Goal: Information Seeking & Learning: Learn about a topic

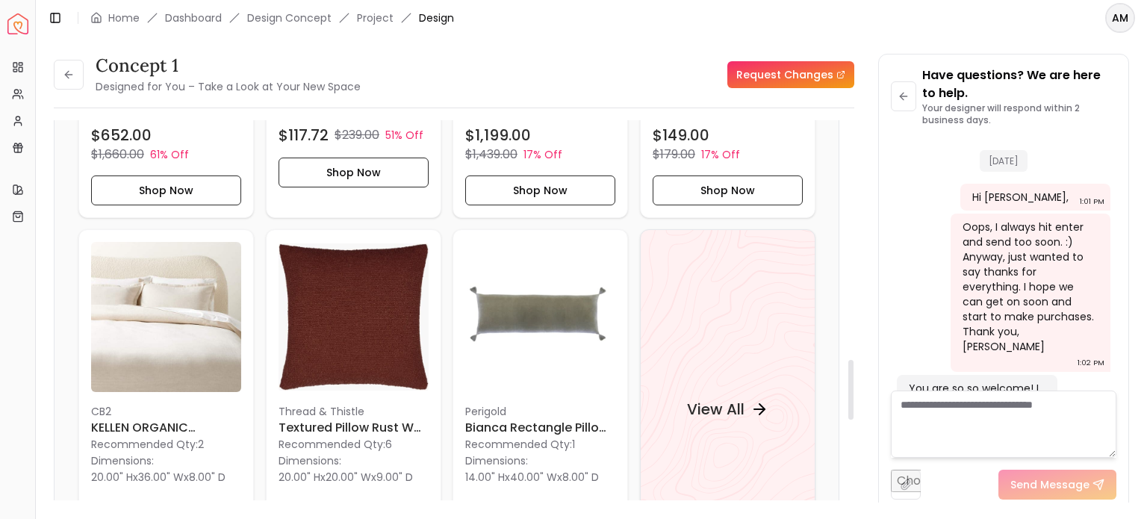
scroll to position [1507, 0]
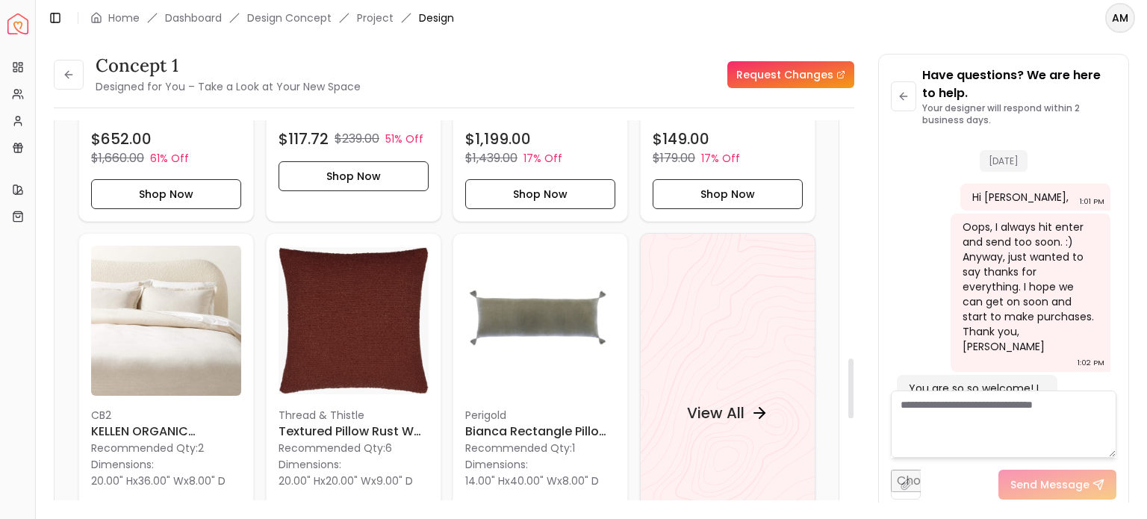
drag, startPoint x: 852, startPoint y: 387, endPoint x: 870, endPoint y: 382, distance: 18.7
click at [853, 382] on div at bounding box center [850, 388] width 5 height 60
click at [709, 402] on h4 "View All" at bounding box center [714, 412] width 57 height 21
click at [69, 68] on button at bounding box center [69, 75] width 30 height 30
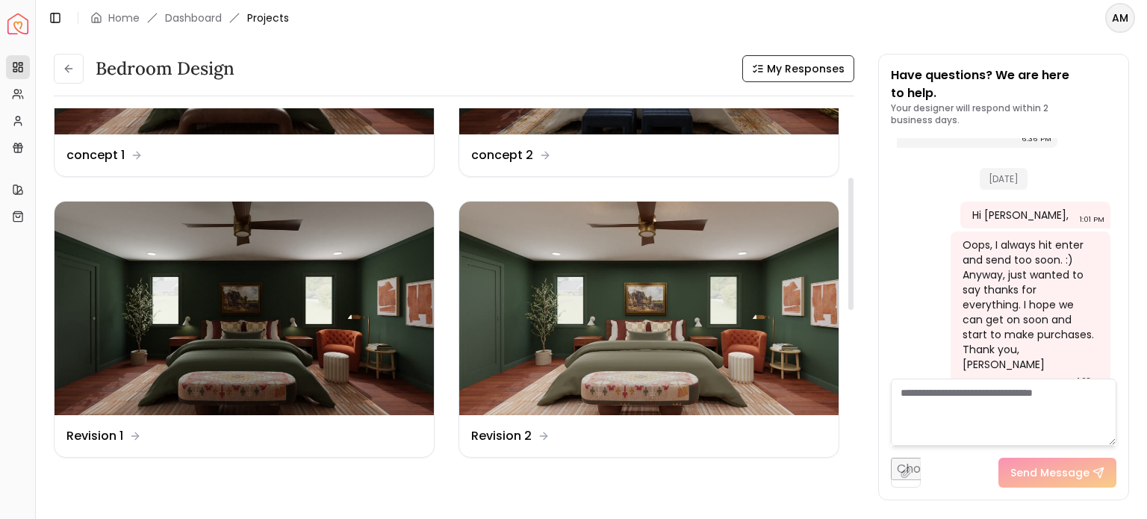
scroll to position [206, 0]
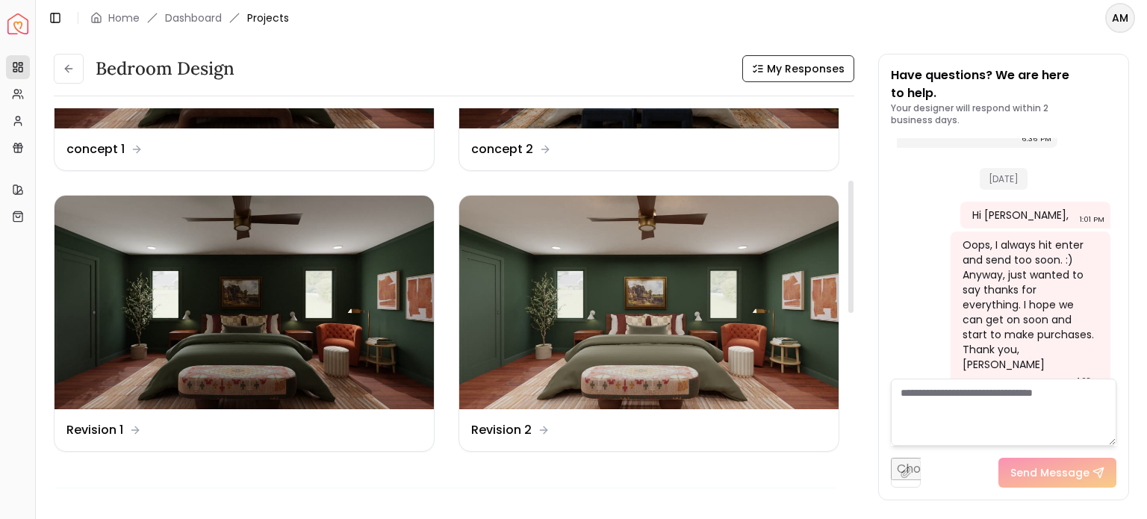
drag, startPoint x: 851, startPoint y: 172, endPoint x: 847, endPoint y: 241, distance: 69.5
click at [848, 241] on div at bounding box center [850, 247] width 5 height 132
click at [79, 432] on dd "Revision 1" at bounding box center [94, 430] width 57 height 18
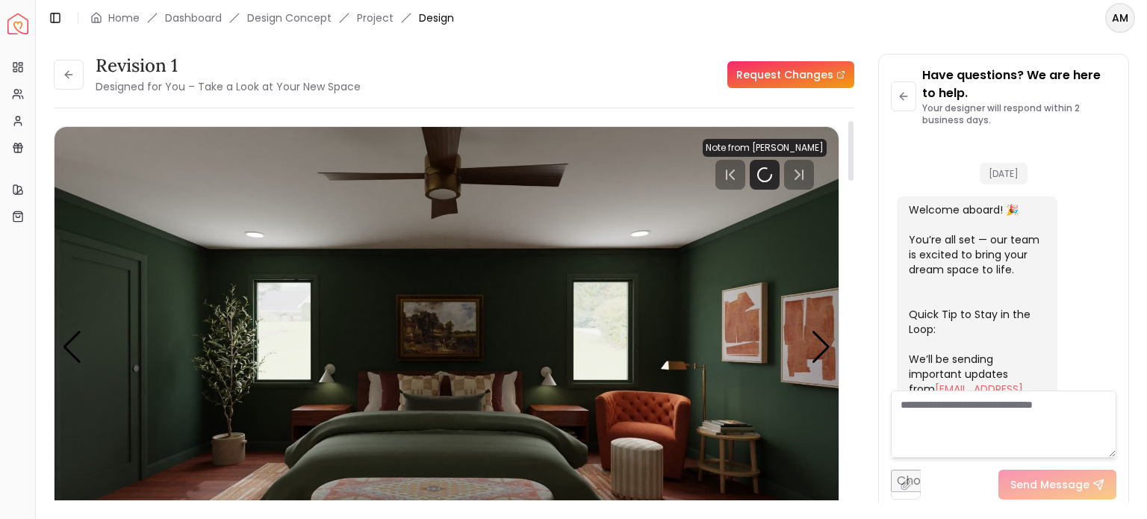
scroll to position [3533, 0]
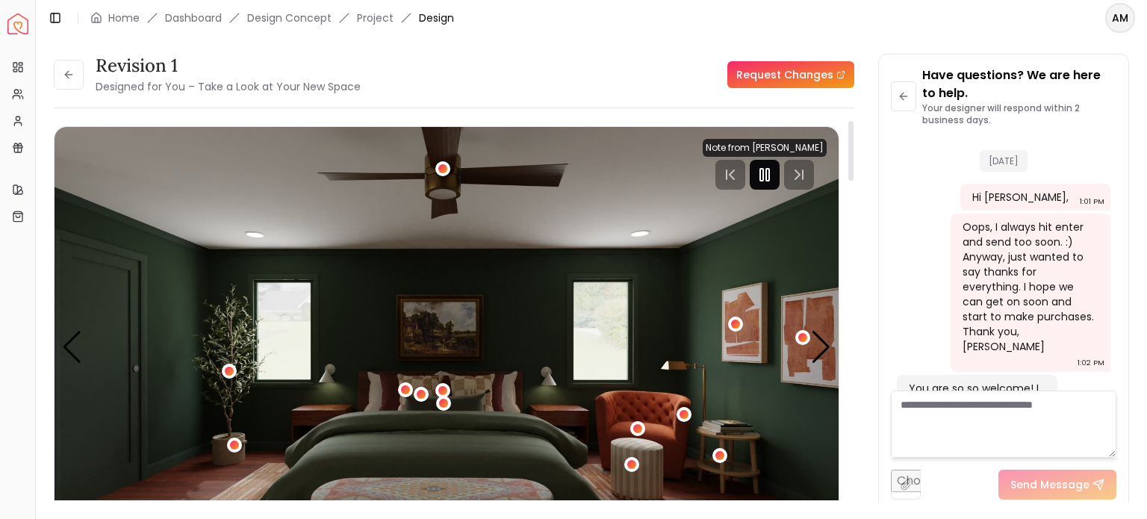
click at [764, 182] on icon "Pause" at bounding box center [764, 175] width 18 height 18
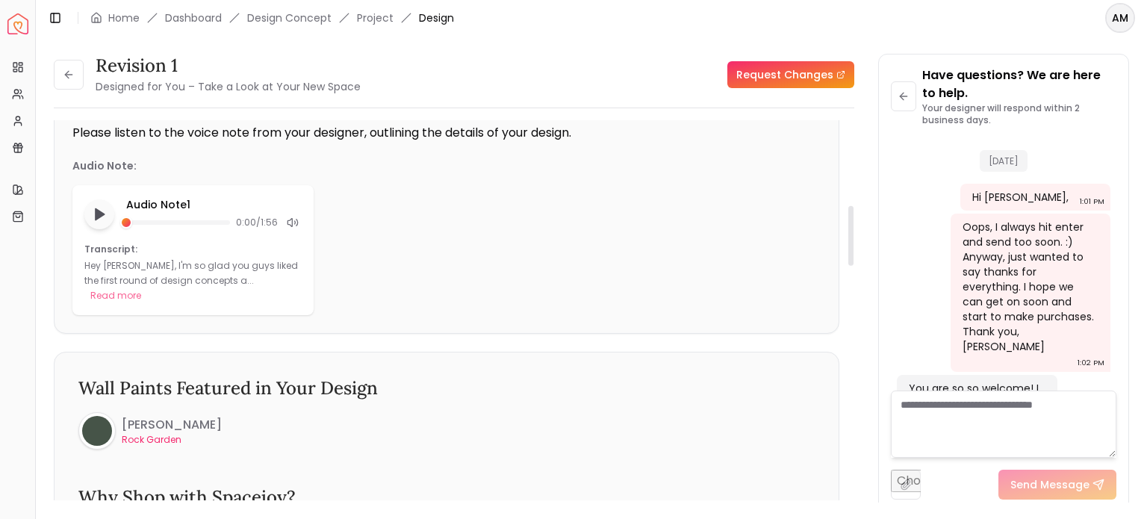
scroll to position [526, 0]
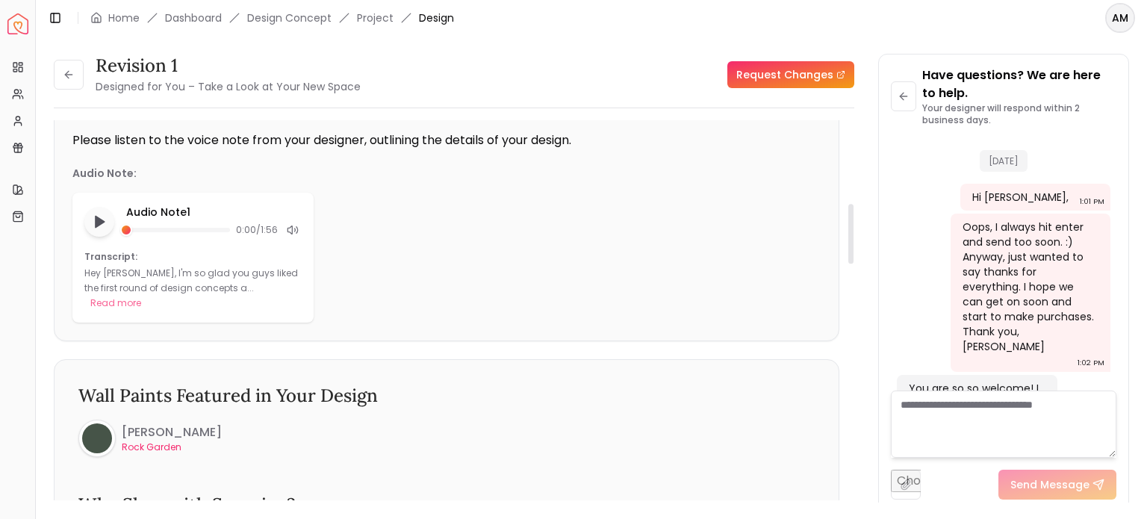
drag, startPoint x: 849, startPoint y: 151, endPoint x: 851, endPoint y: 234, distance: 82.9
click at [851, 234] on div at bounding box center [850, 234] width 5 height 60
click at [141, 296] on button "Read more" at bounding box center [115, 303] width 51 height 15
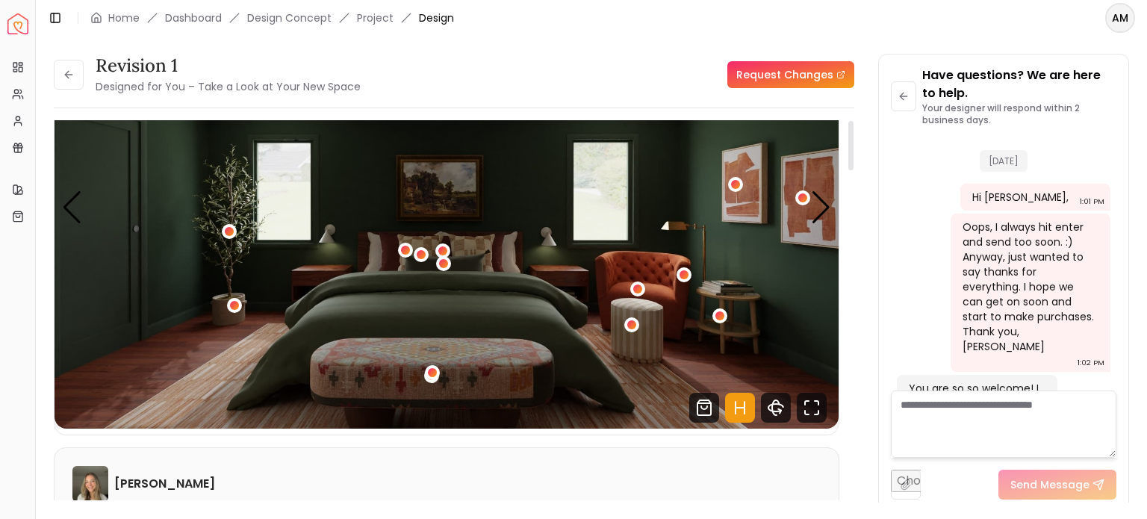
scroll to position [0, 0]
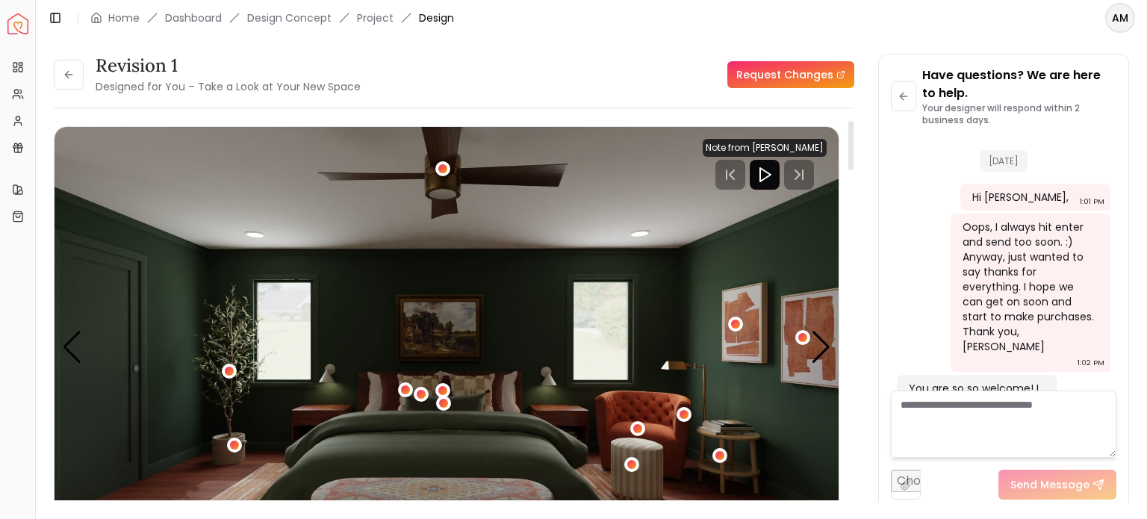
drag, startPoint x: 852, startPoint y: 214, endPoint x: 858, endPoint y: 132, distance: 82.4
click at [853, 132] on div at bounding box center [850, 145] width 5 height 49
click at [60, 72] on button at bounding box center [69, 75] width 30 height 30
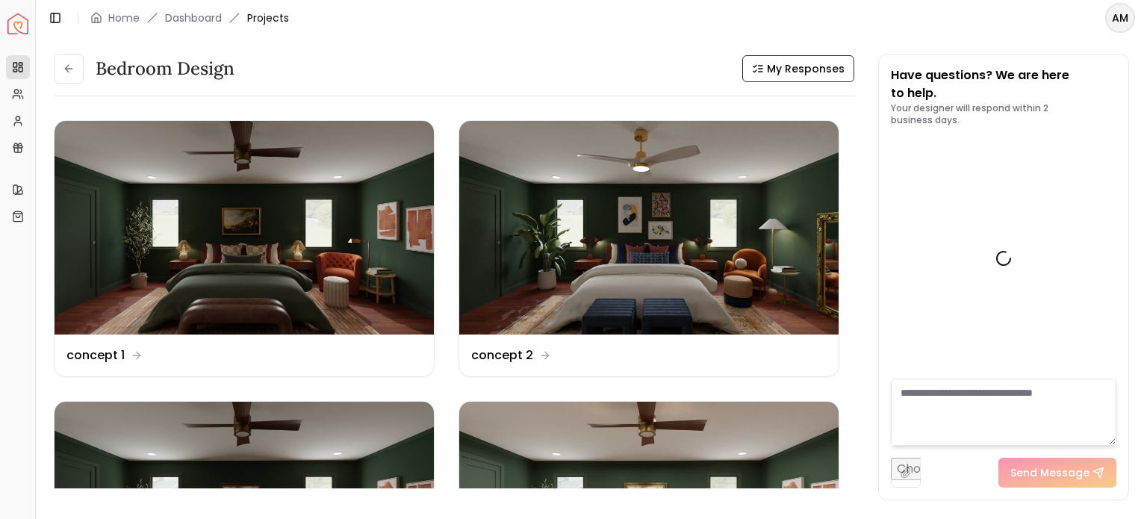
scroll to position [3515, 0]
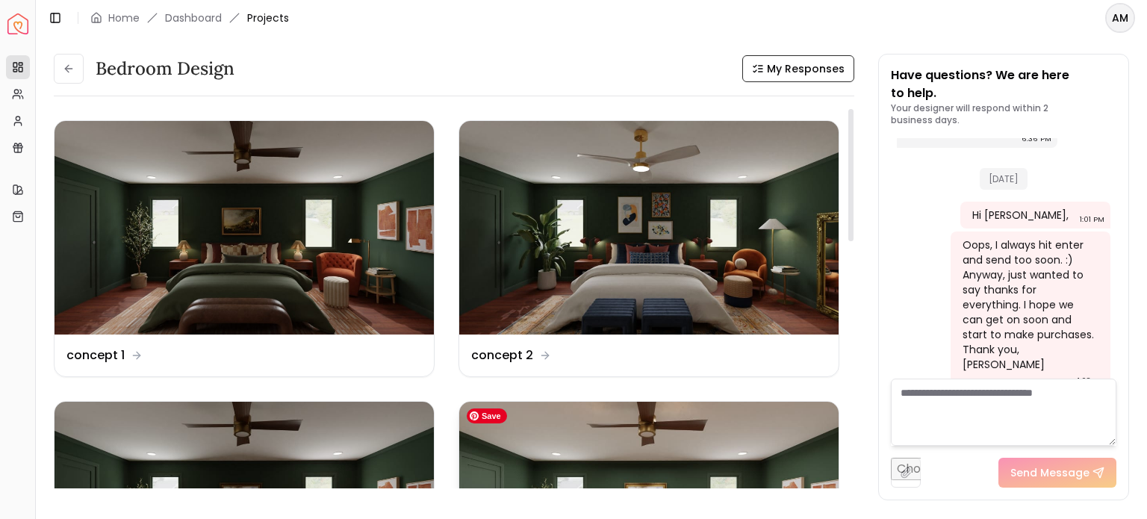
click at [643, 455] on img at bounding box center [648, 508] width 379 height 213
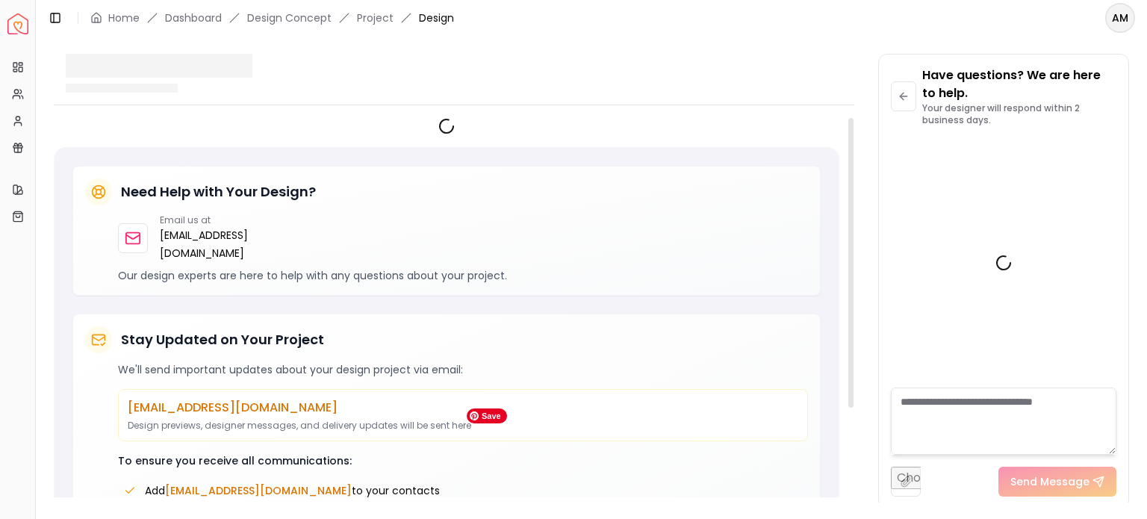
scroll to position [3533, 0]
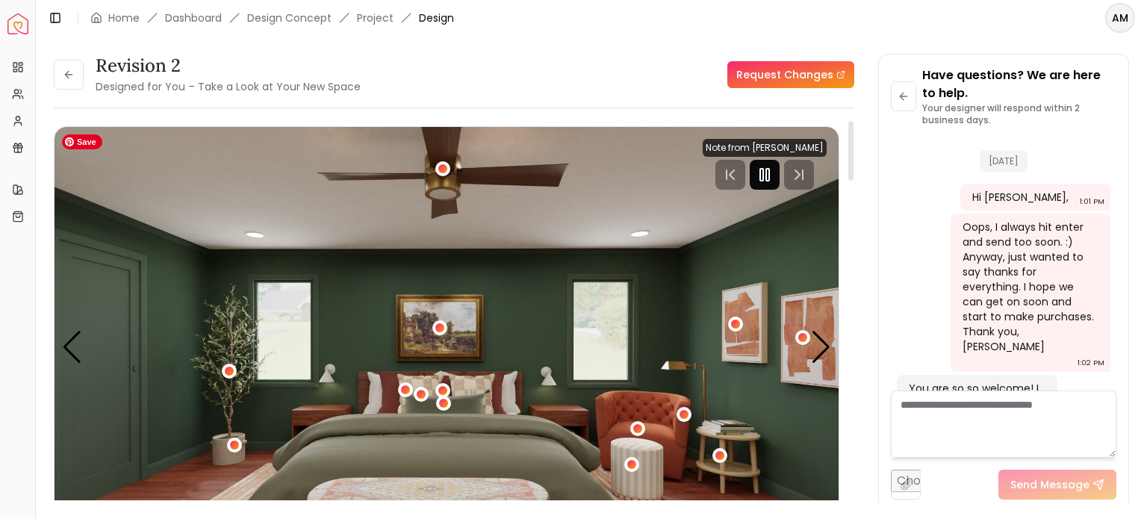
click at [773, 170] on icon "Pause" at bounding box center [764, 175] width 18 height 18
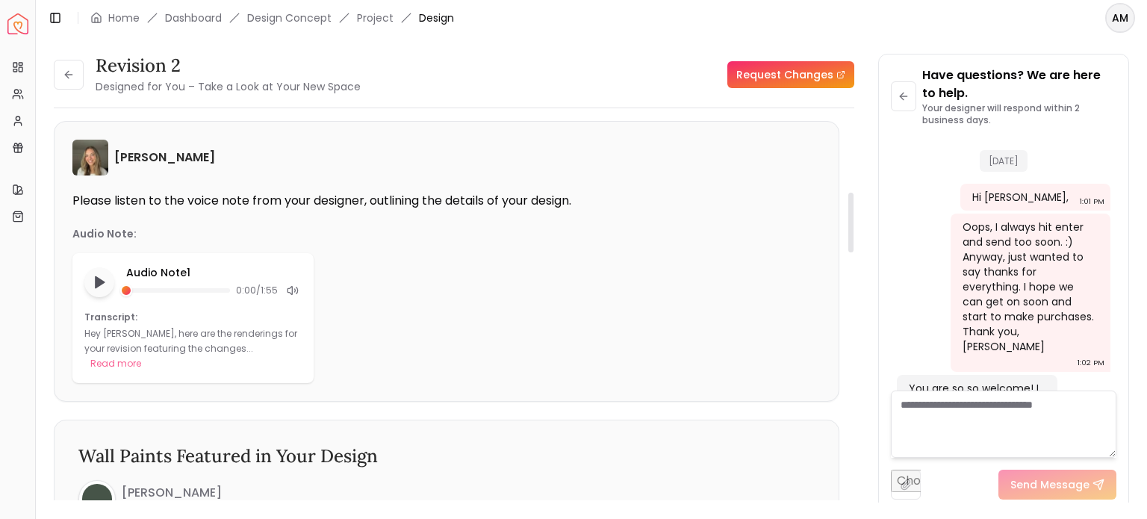
scroll to position [477, 0]
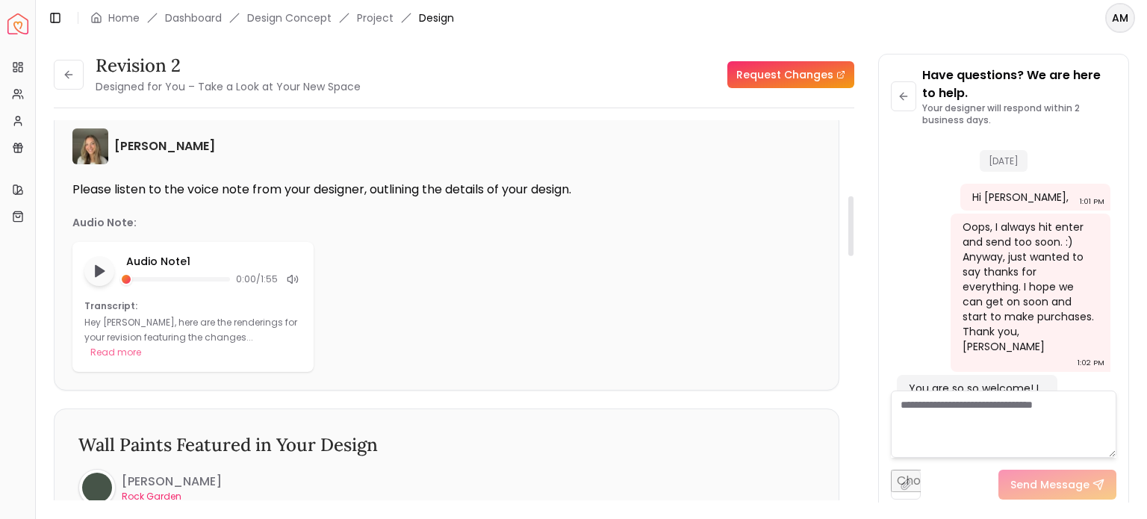
drag, startPoint x: 850, startPoint y: 168, endPoint x: 853, endPoint y: 243, distance: 75.5
click at [853, 243] on div at bounding box center [850, 226] width 5 height 60
click at [141, 345] on button "Read more" at bounding box center [115, 352] width 51 height 15
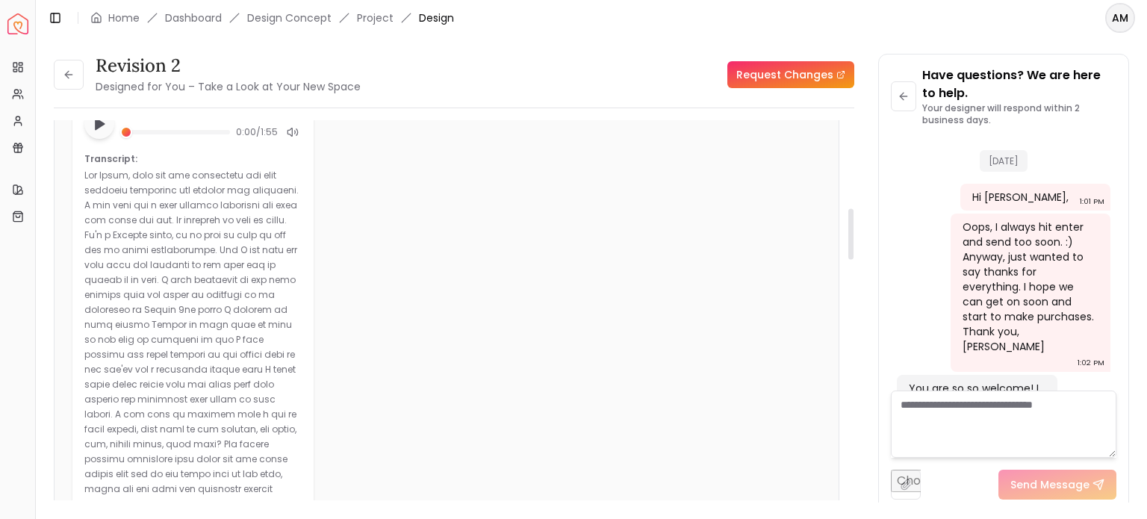
scroll to position [620, 0]
drag, startPoint x: 851, startPoint y: 208, endPoint x: 858, endPoint y: 226, distance: 19.8
click at [853, 226] on div at bounding box center [850, 229] width 5 height 51
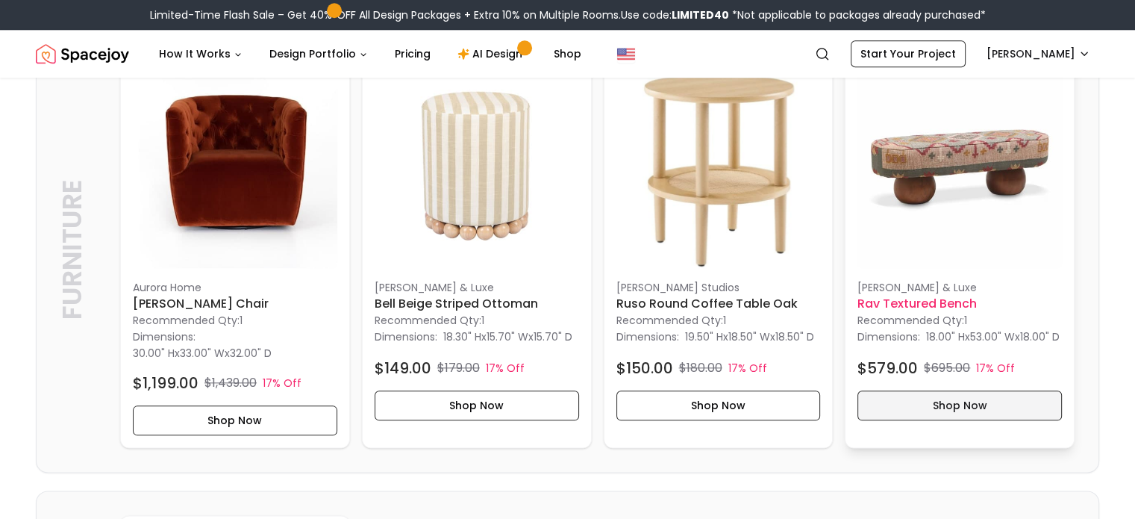
click at [921, 420] on button "Shop Now" at bounding box center [960, 405] width 205 height 30
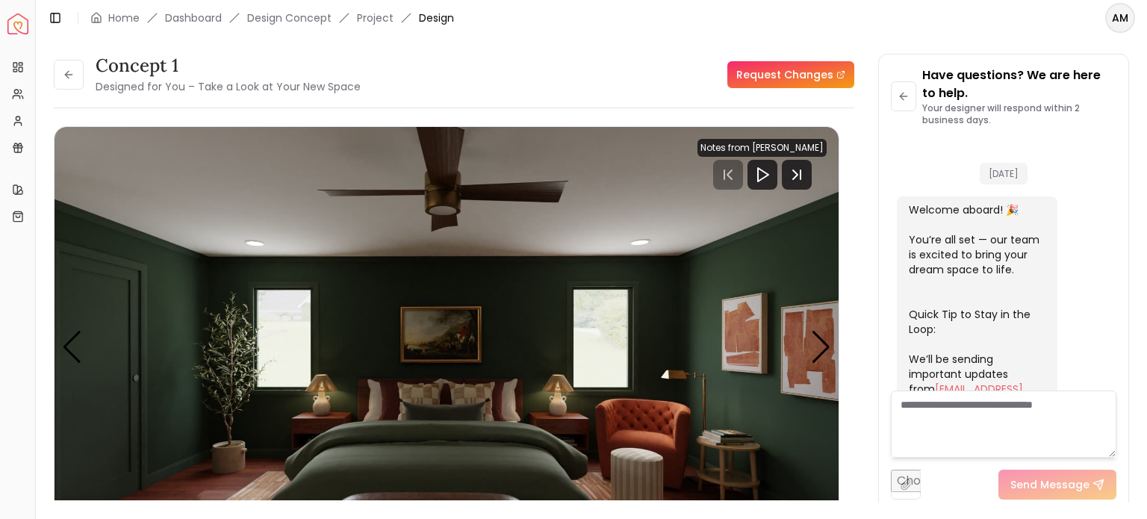
scroll to position [3533, 0]
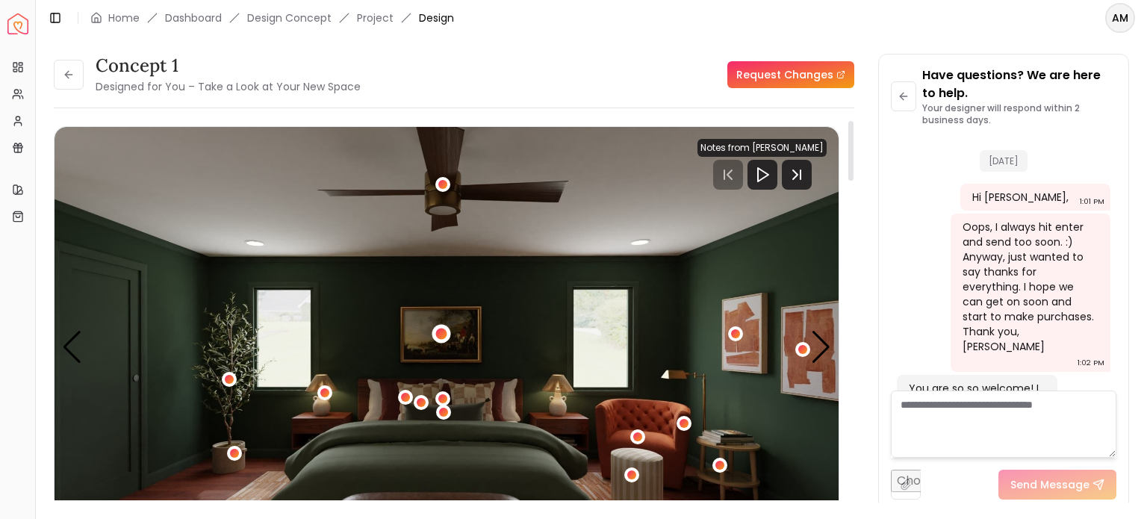
click at [439, 334] on div "1 / 5" at bounding box center [440, 333] width 11 height 11
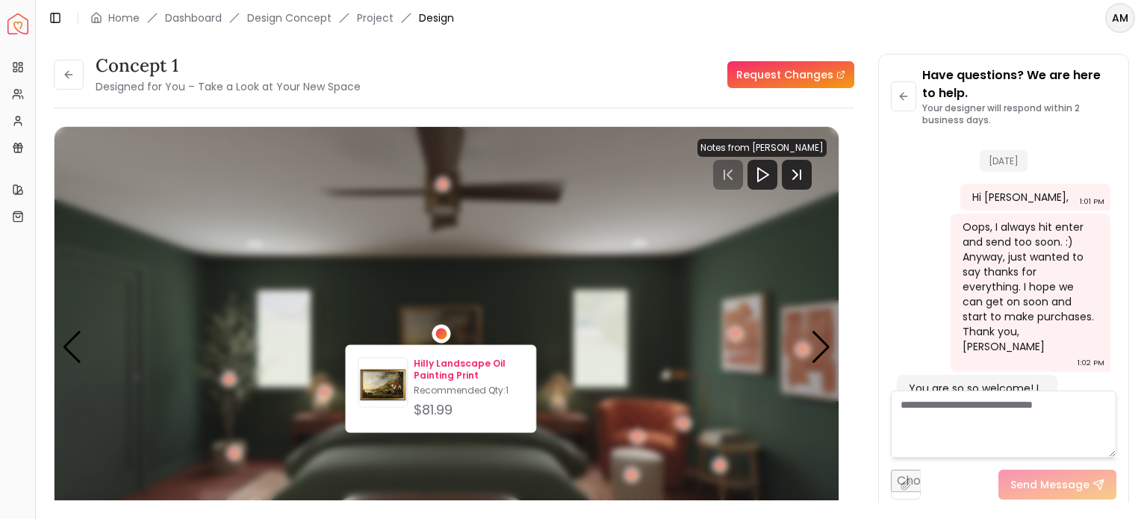
click at [438, 369] on p "Hilly Landscape Oil Painting Print" at bounding box center [469, 370] width 110 height 24
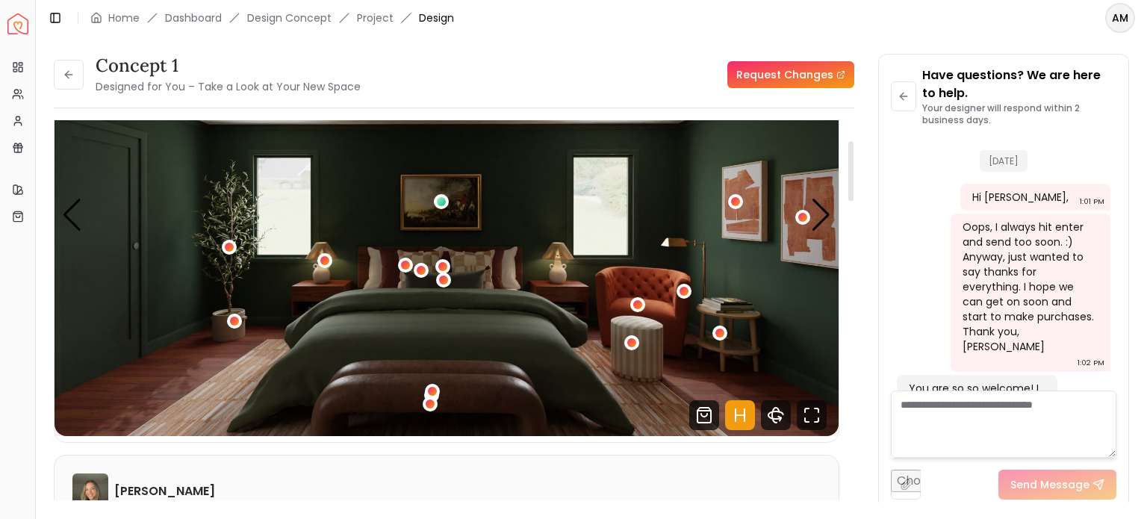
scroll to position [128, 0]
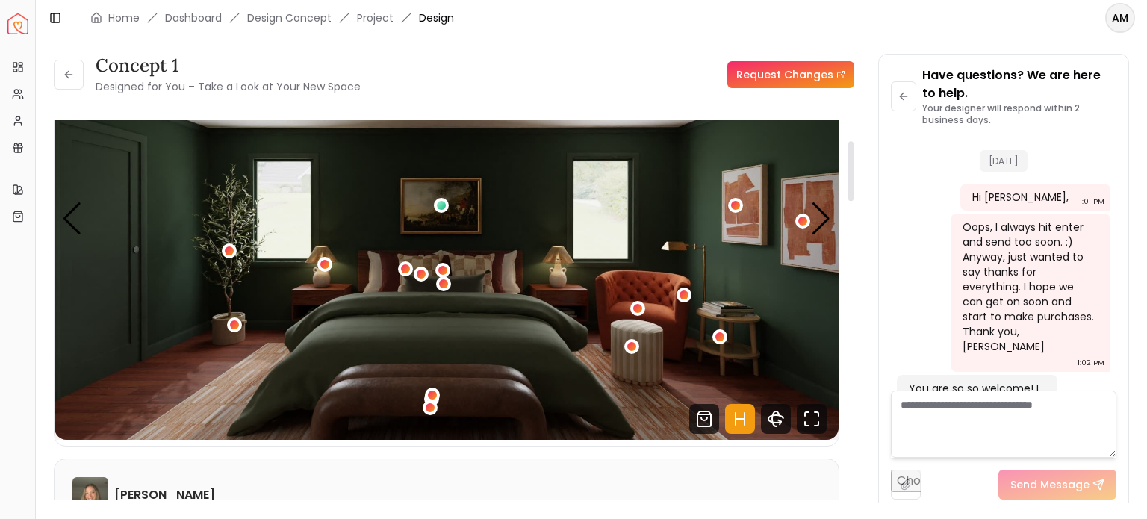
drag, startPoint x: 852, startPoint y: 143, endPoint x: 856, endPoint y: 163, distance: 20.5
click at [853, 163] on div at bounding box center [850, 171] width 5 height 60
click at [821, 217] on div "Next slide" at bounding box center [821, 218] width 20 height 33
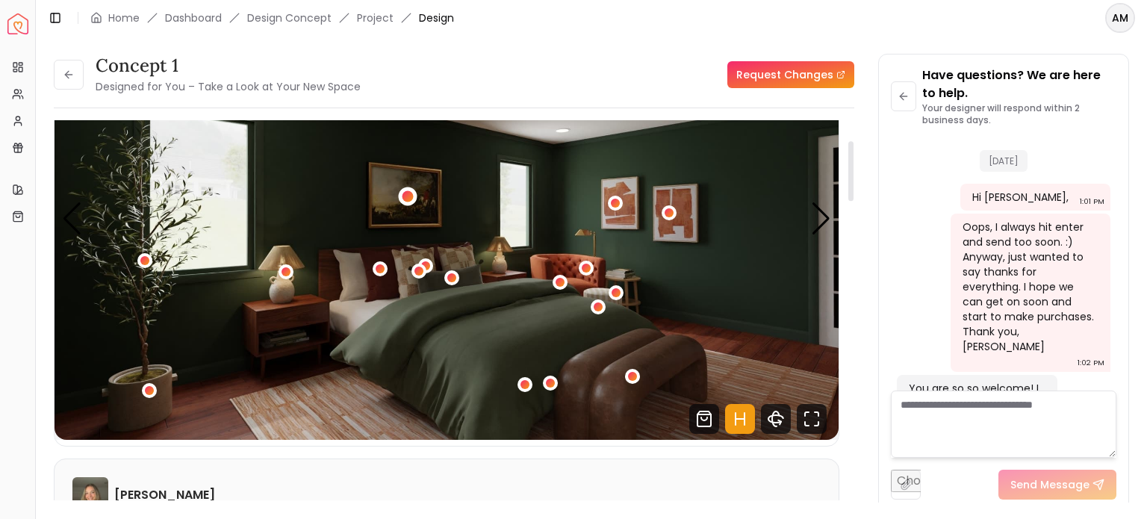
click at [405, 197] on div "2 / 5" at bounding box center [407, 196] width 11 height 11
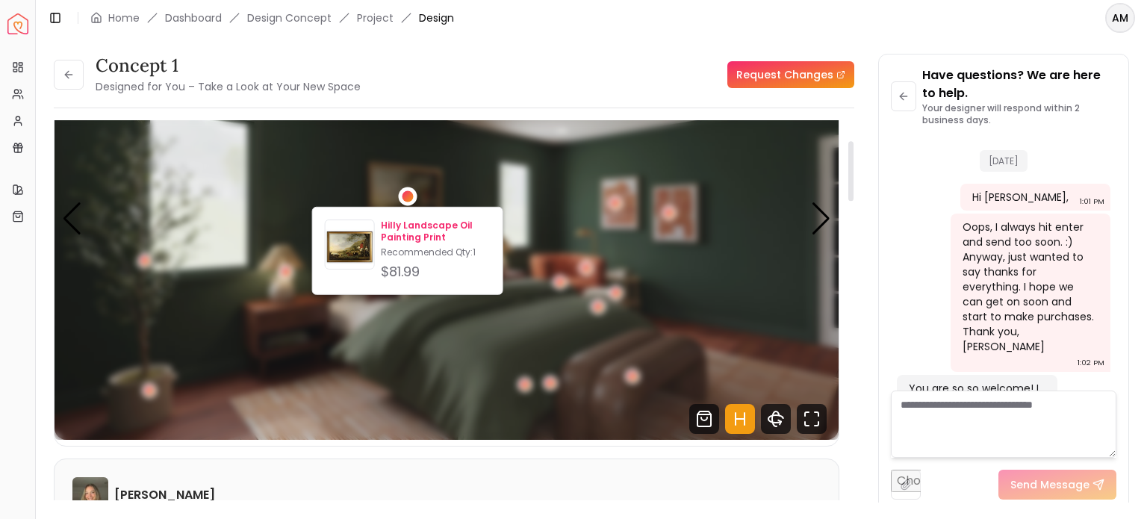
click at [404, 235] on p "Hilly Landscape Oil Painting Print" at bounding box center [436, 231] width 110 height 24
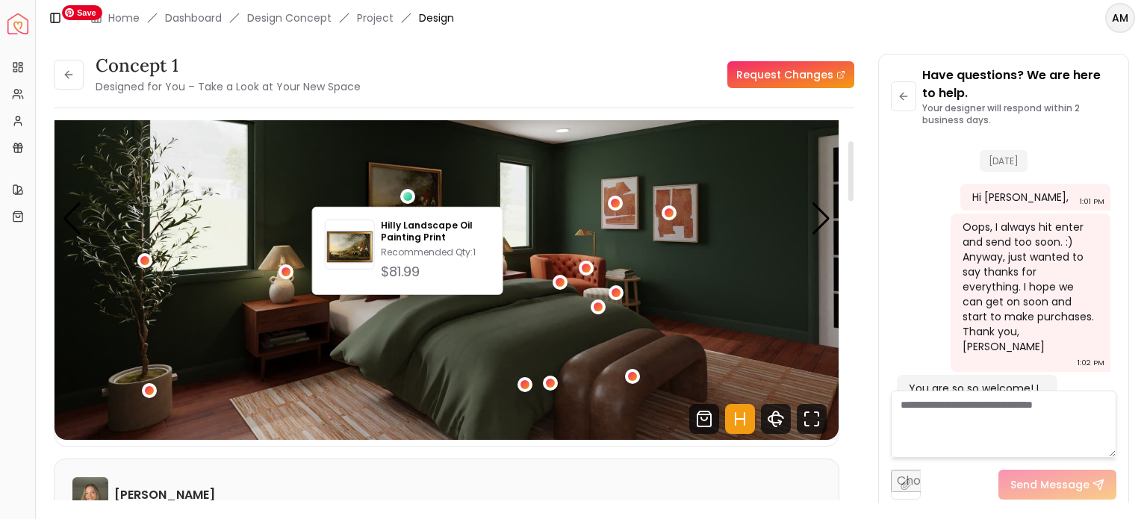
click at [672, 334] on img "2 / 5" at bounding box center [446, 219] width 784 height 441
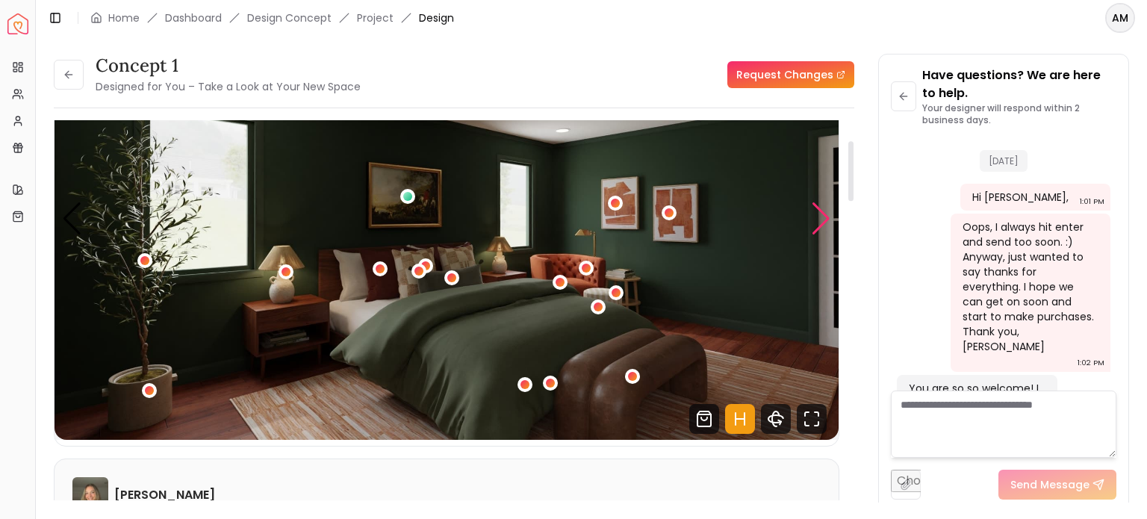
click at [821, 222] on div "Next slide" at bounding box center [821, 218] width 20 height 33
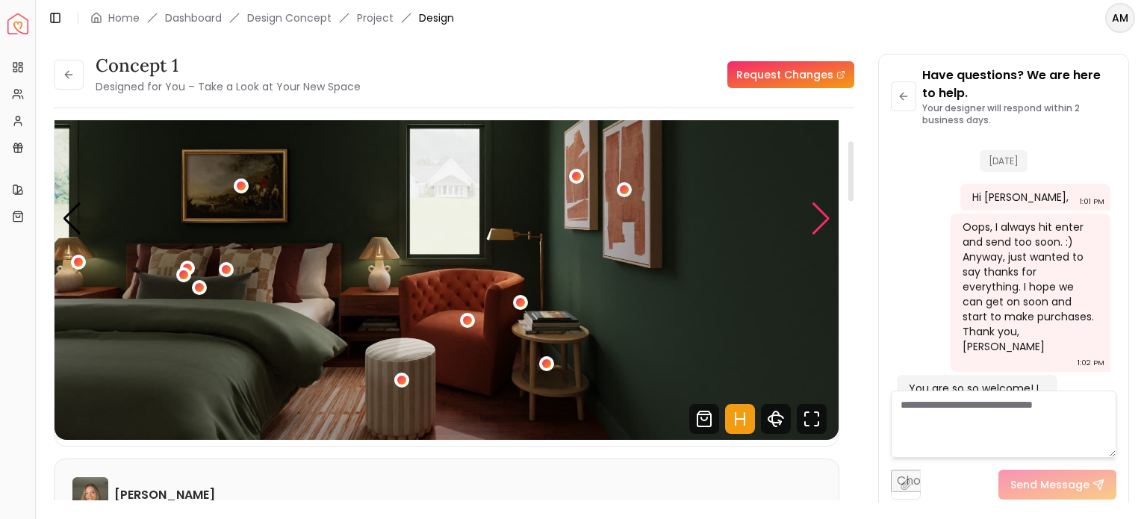
click at [821, 222] on div "Next slide" at bounding box center [821, 218] width 20 height 33
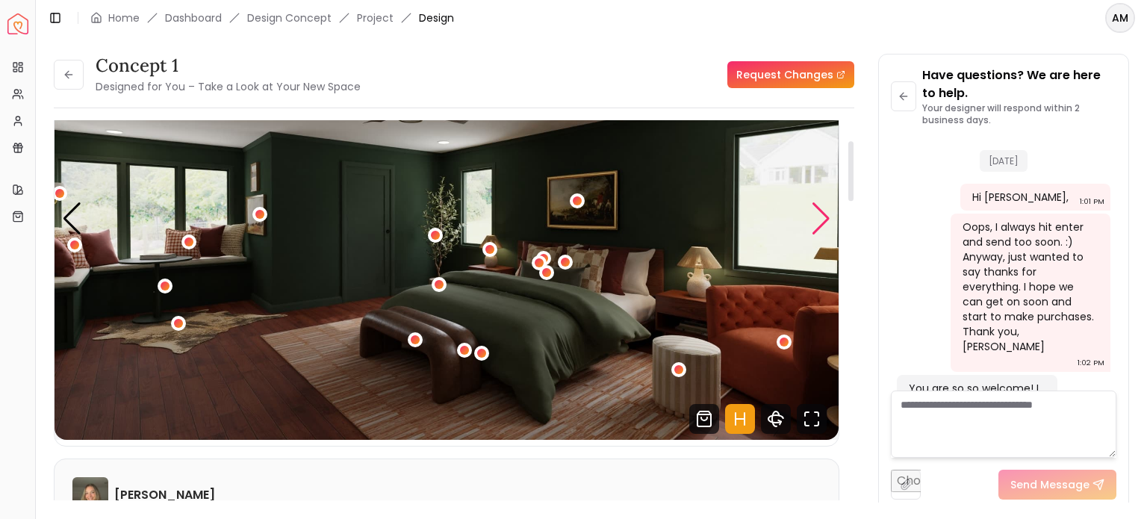
click at [821, 222] on div "Next slide" at bounding box center [821, 218] width 20 height 33
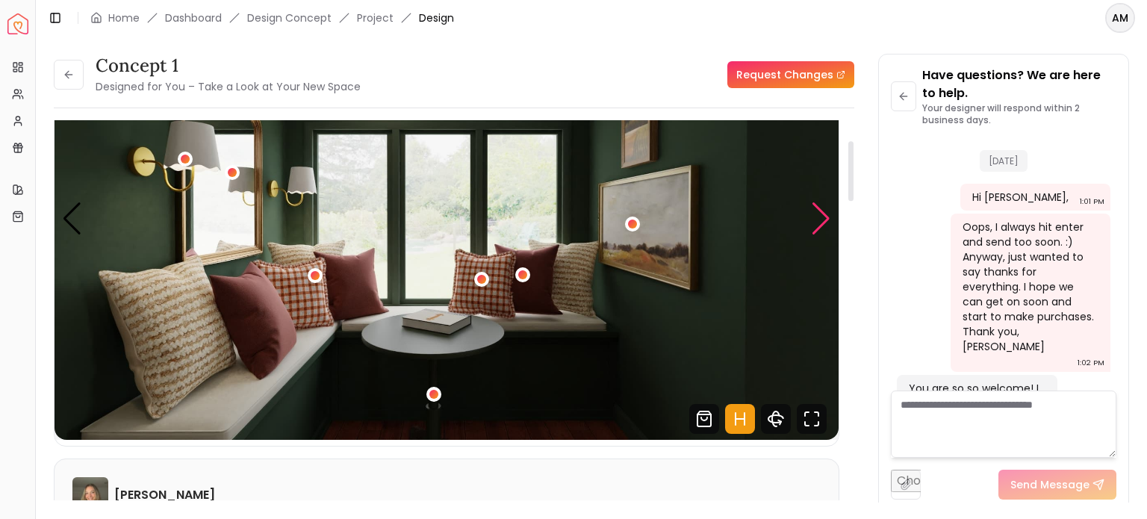
click at [821, 222] on div "Next slide" at bounding box center [821, 218] width 20 height 33
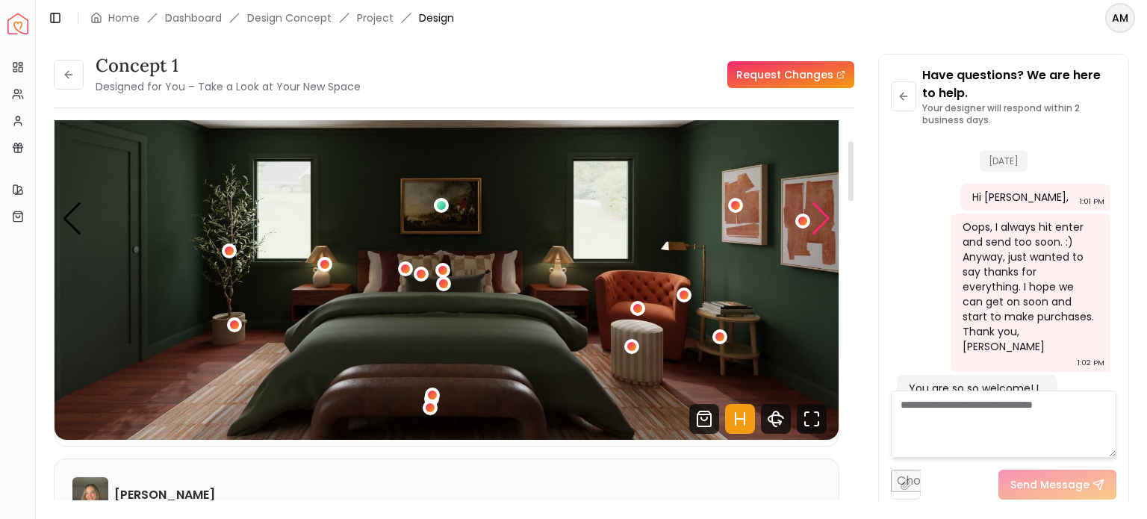
click at [821, 222] on div "Next slide" at bounding box center [821, 218] width 20 height 33
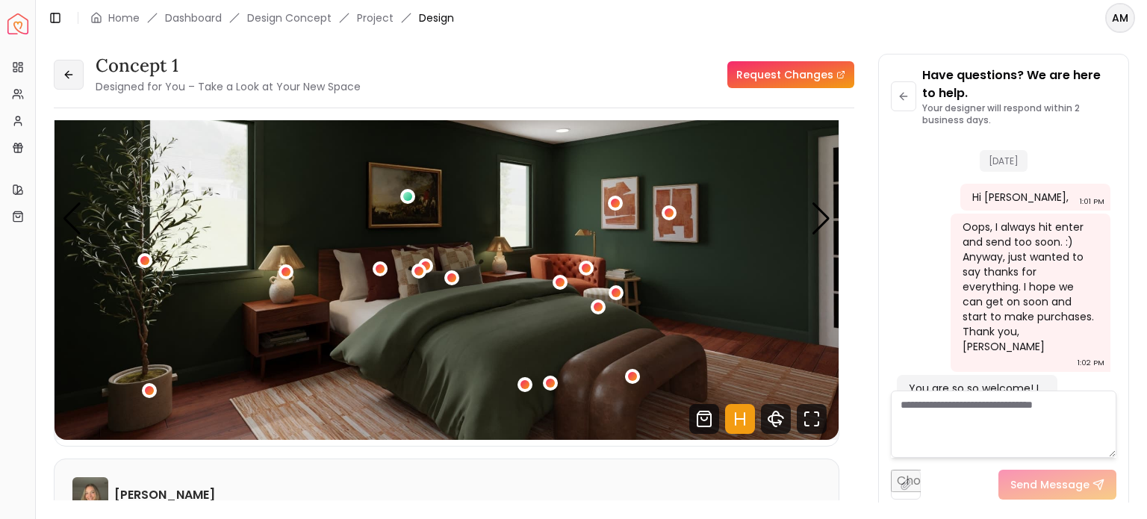
click at [70, 77] on icon at bounding box center [69, 75] width 12 height 12
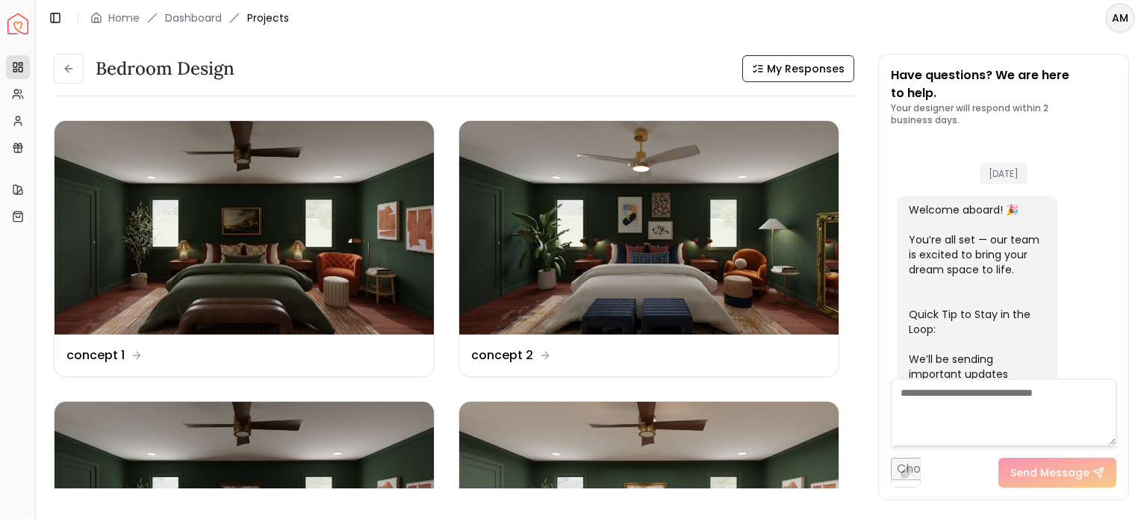
scroll to position [3515, 0]
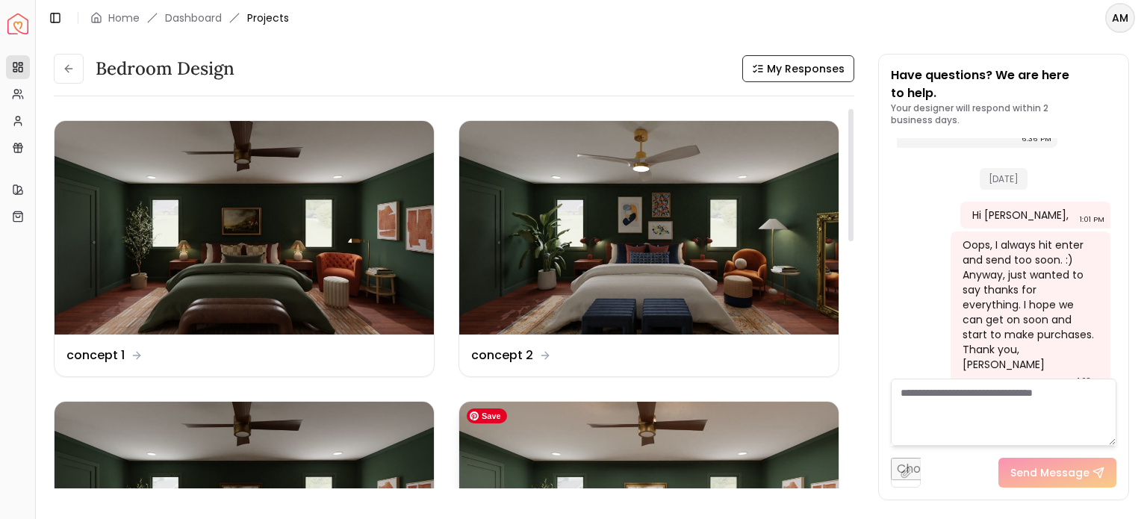
click at [549, 431] on img at bounding box center [648, 508] width 379 height 213
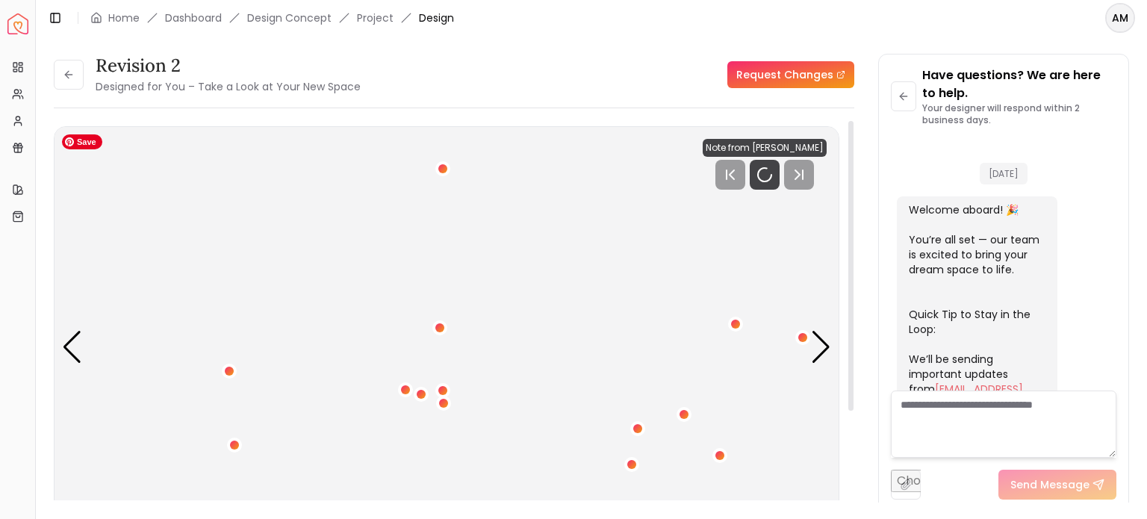
scroll to position [3533, 0]
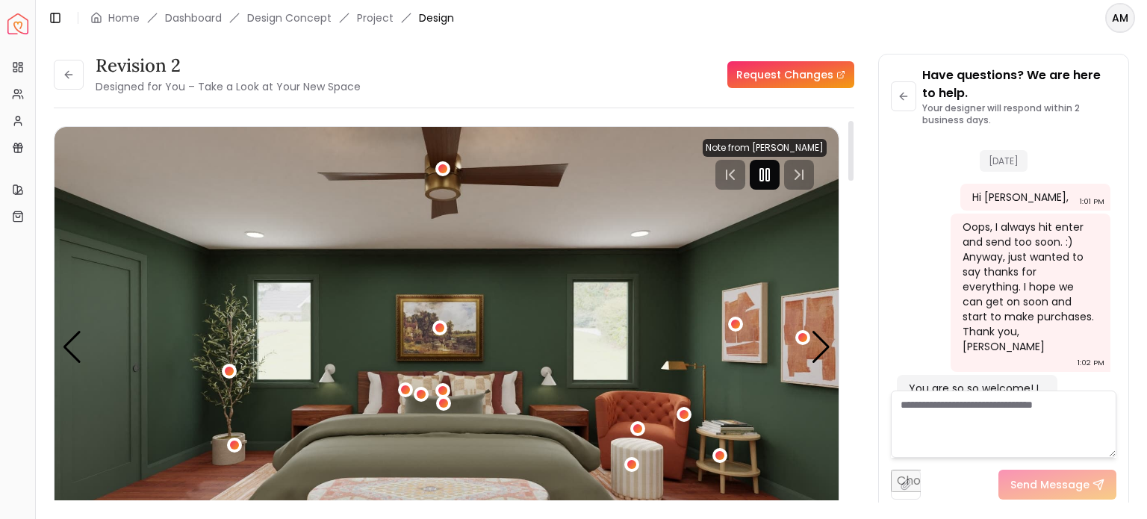
click at [769, 174] on rect "Pause" at bounding box center [767, 175] width 3 height 12
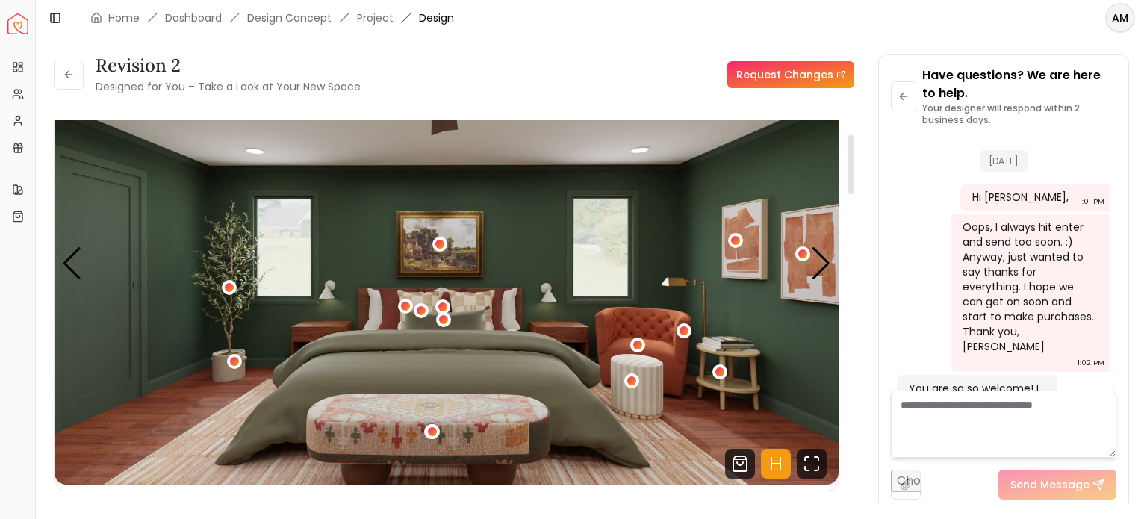
scroll to position [87, 0]
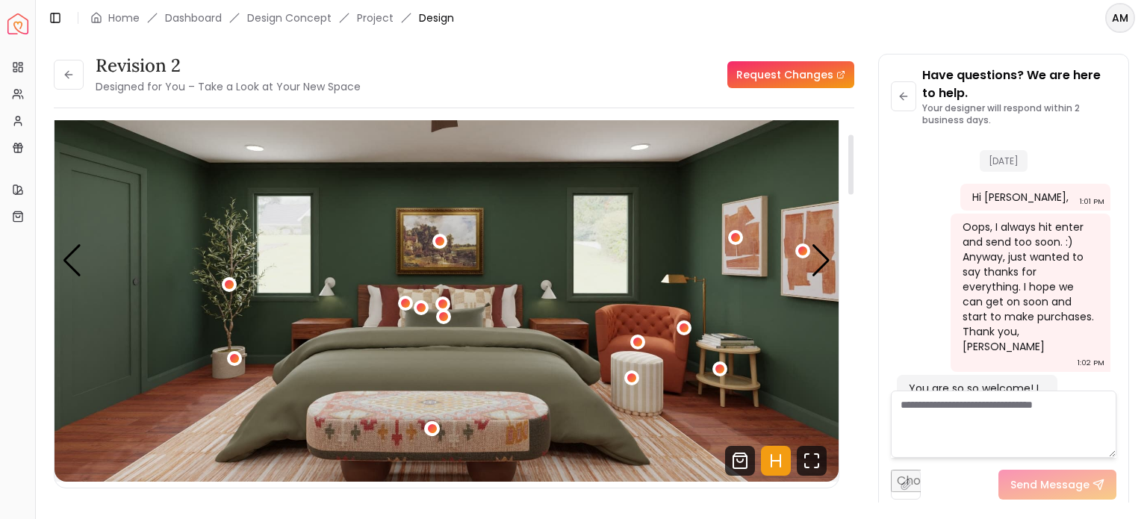
drag, startPoint x: 850, startPoint y: 146, endPoint x: 856, endPoint y: 160, distance: 15.4
click at [853, 160] on div at bounding box center [850, 164] width 5 height 60
click at [822, 263] on div "Next slide" at bounding box center [821, 260] width 20 height 33
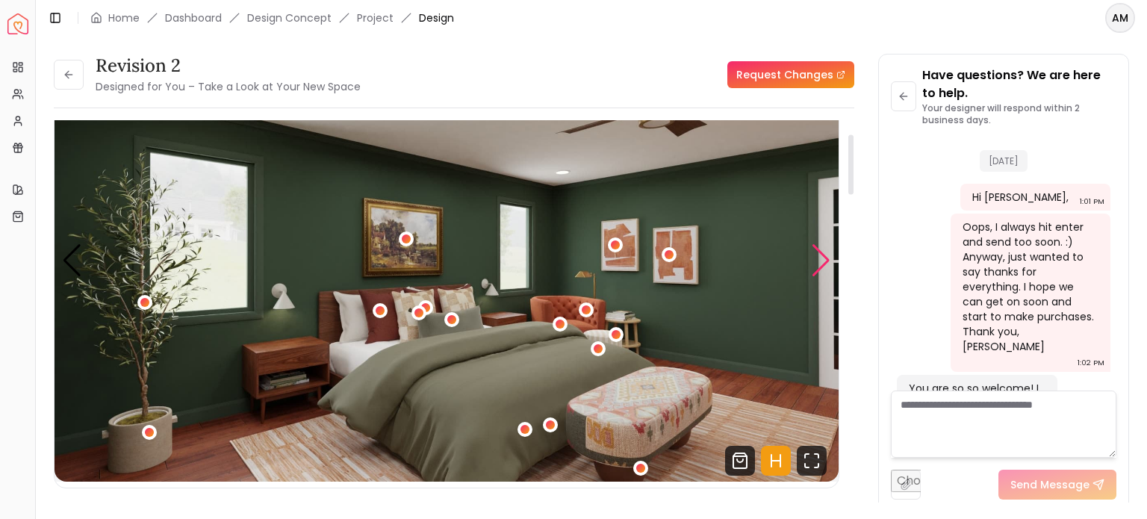
click at [822, 263] on div "Next slide" at bounding box center [821, 260] width 20 height 33
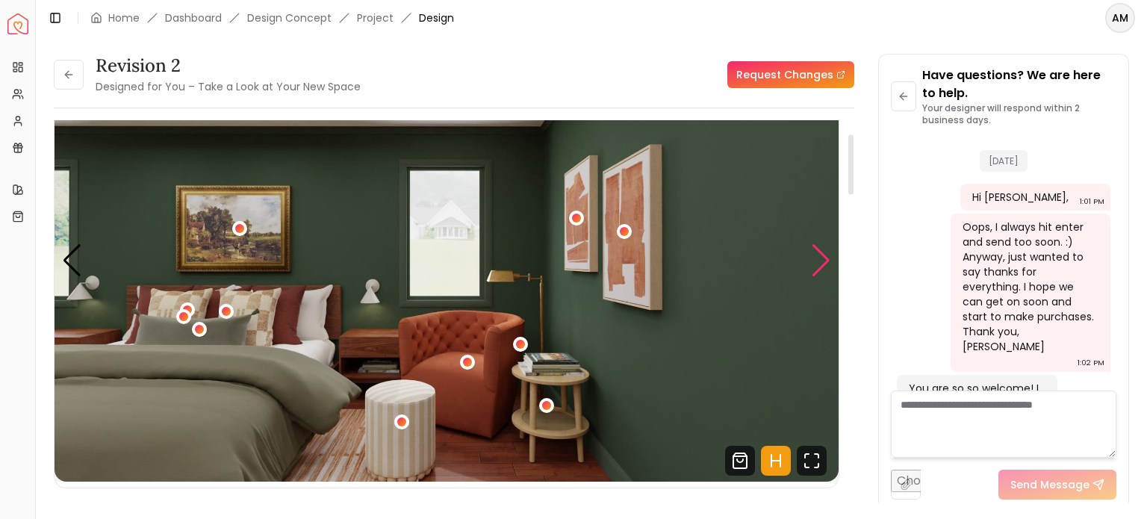
click at [822, 263] on div "Next slide" at bounding box center [821, 260] width 20 height 33
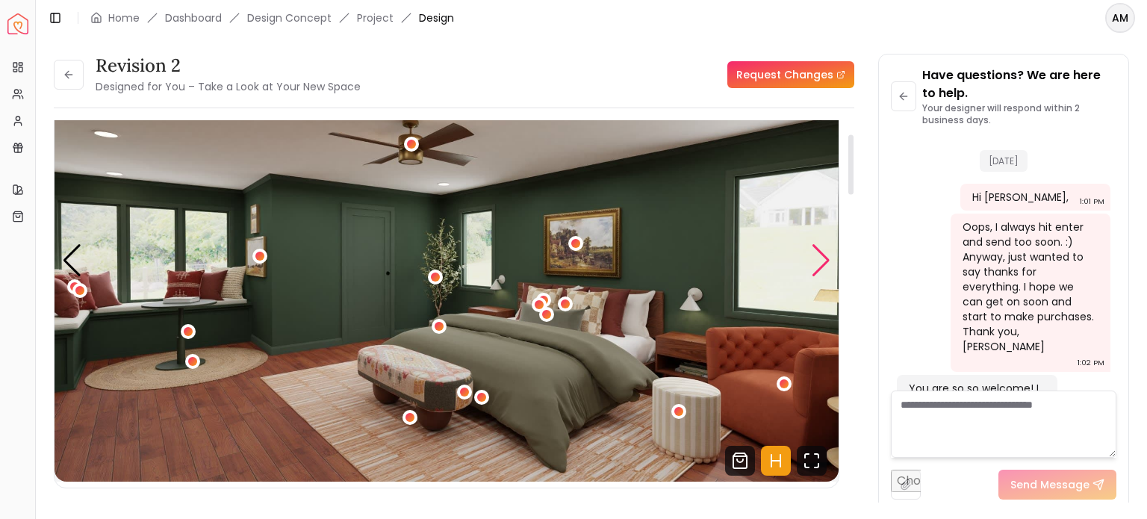
click at [822, 263] on div "Next slide" at bounding box center [821, 260] width 20 height 33
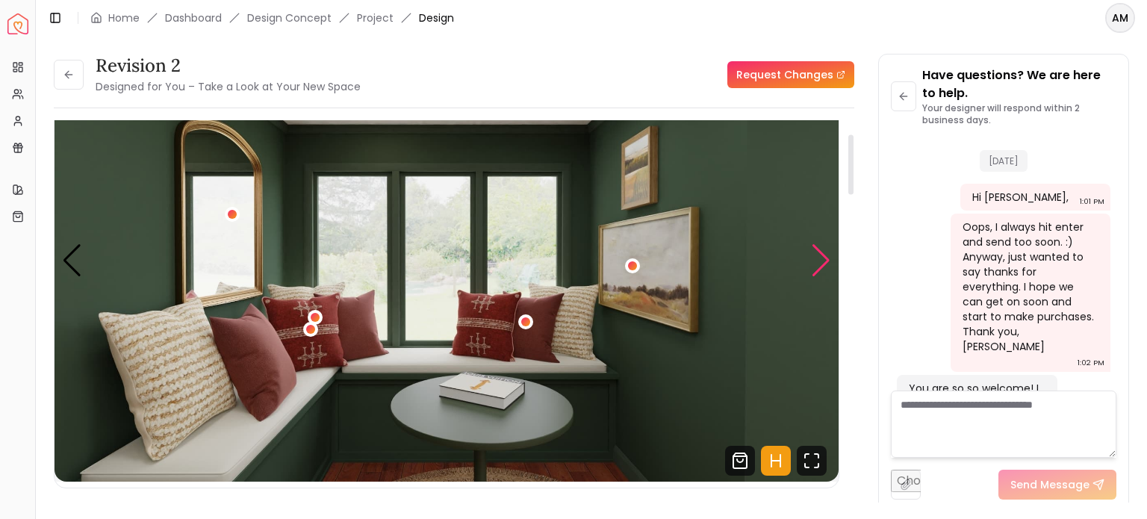
click at [822, 263] on div "Next slide" at bounding box center [821, 260] width 20 height 33
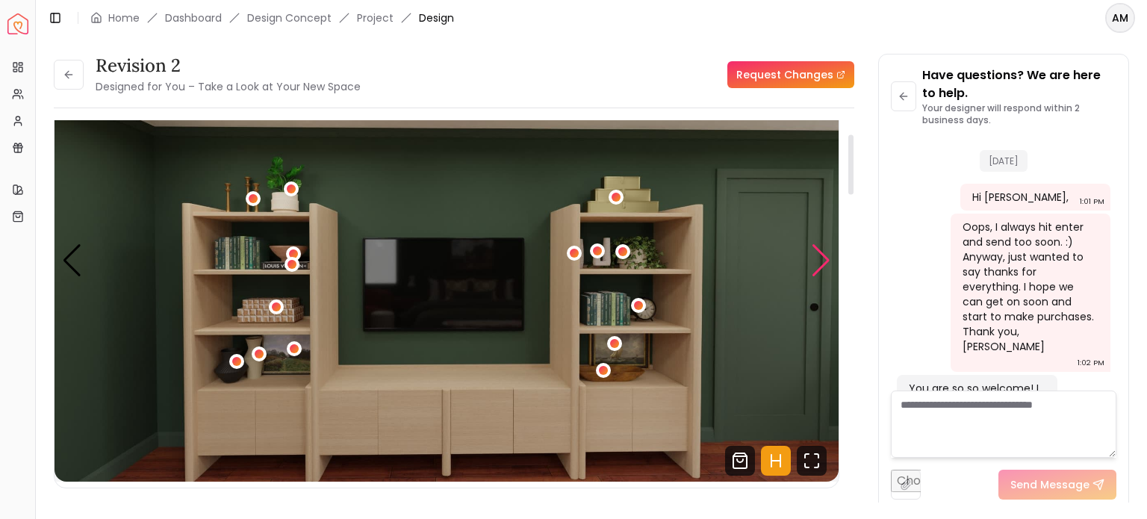
click at [822, 263] on div "Next slide" at bounding box center [821, 260] width 20 height 33
